Goal: Transaction & Acquisition: Purchase product/service

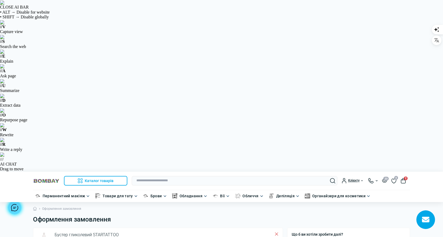
click at [144, 176] on input "text" at bounding box center [235, 181] width 206 height 10
paste input "**********"
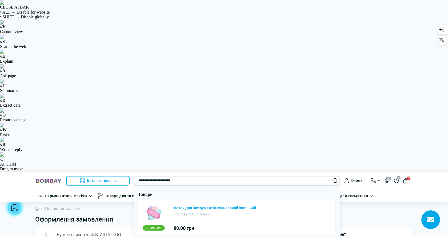
type input "**********"
click at [177, 206] on link "Лоток для інструментів кольоровий овальний" at bounding box center [215, 208] width 82 height 4
